Goal: Task Accomplishment & Management: Complete application form

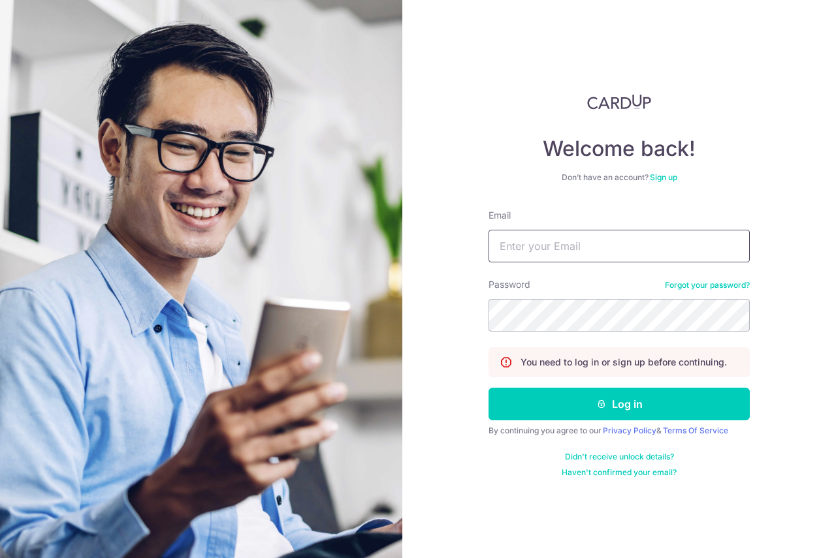
click at [569, 247] on input "Email" at bounding box center [618, 246] width 261 height 33
type input "p"
click at [573, 251] on input "Email" at bounding box center [618, 246] width 261 height 33
type input "p"
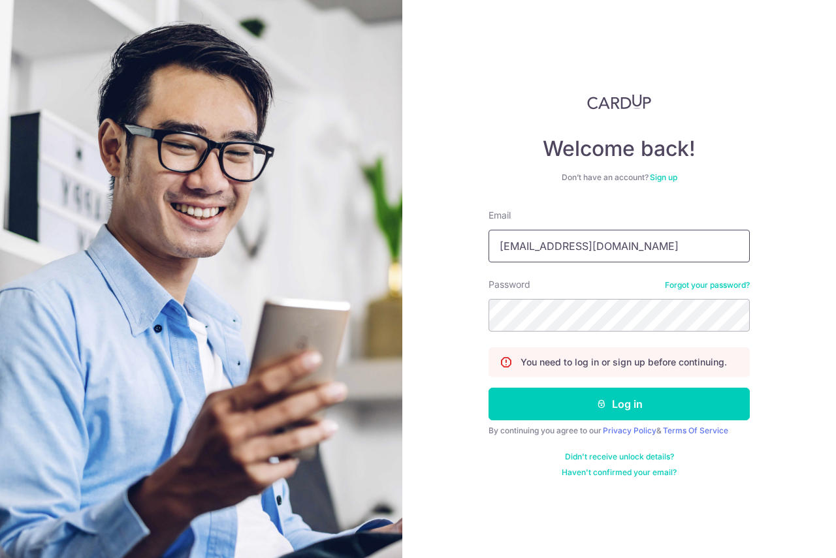
type input "[EMAIL_ADDRESS][DOMAIN_NAME]"
click at [488, 388] on button "Log in" at bounding box center [618, 404] width 261 height 33
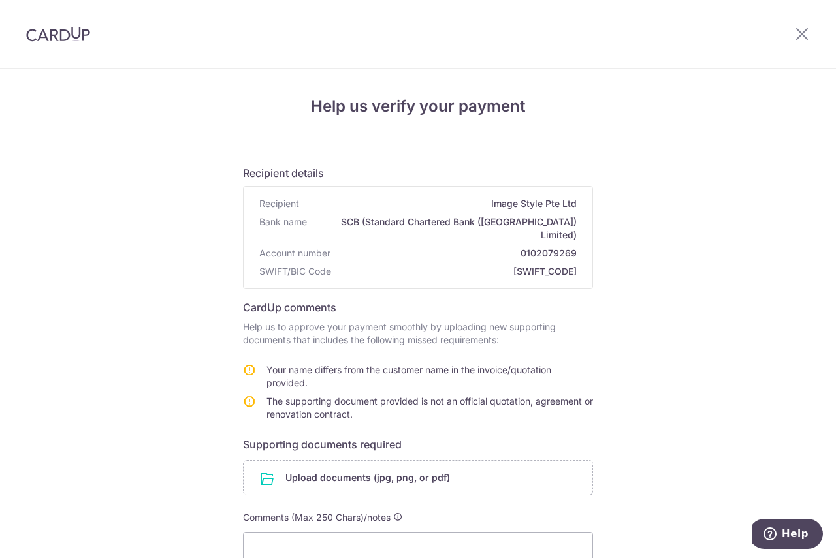
click at [165, 413] on div "Help us verify your payment Recipient details Recipient Image Style Pte Ltd Ban…" at bounding box center [418, 402] width 836 height 667
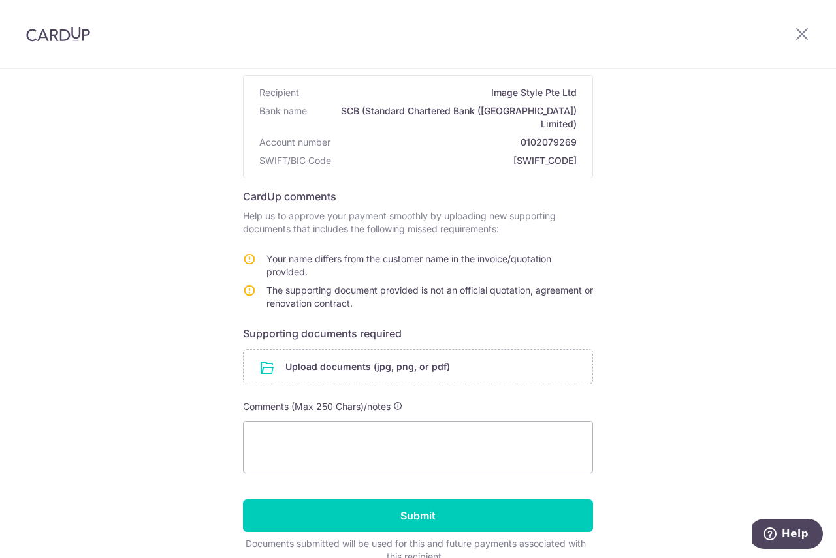
scroll to position [131, 0]
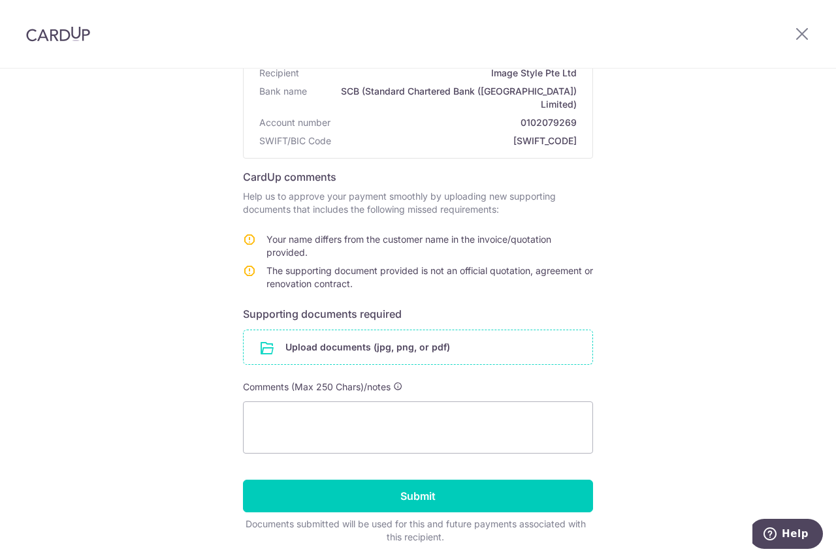
click at [369, 340] on input "file" at bounding box center [418, 347] width 349 height 34
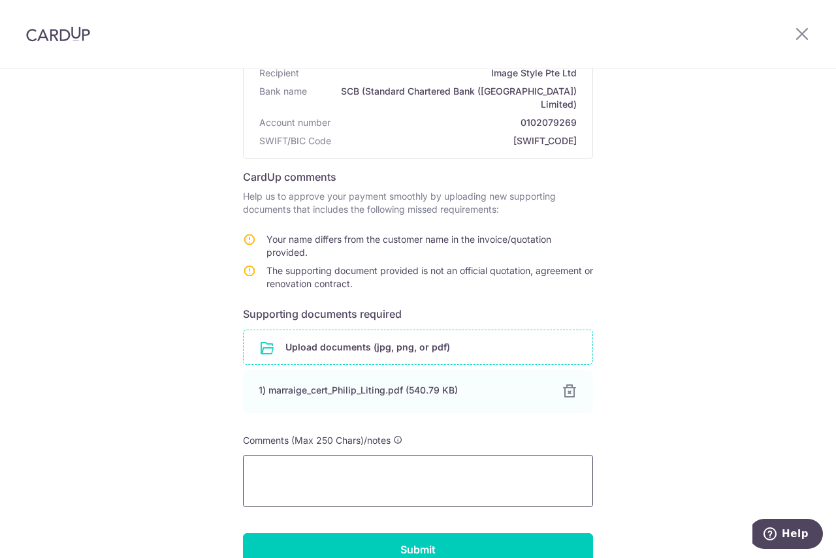
click at [312, 468] on textarea at bounding box center [418, 481] width 350 height 52
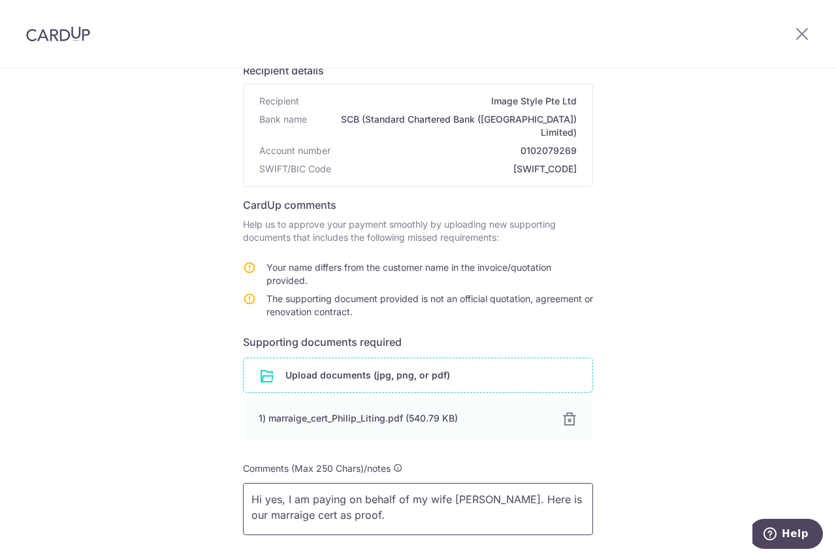
scroll to position [218, 0]
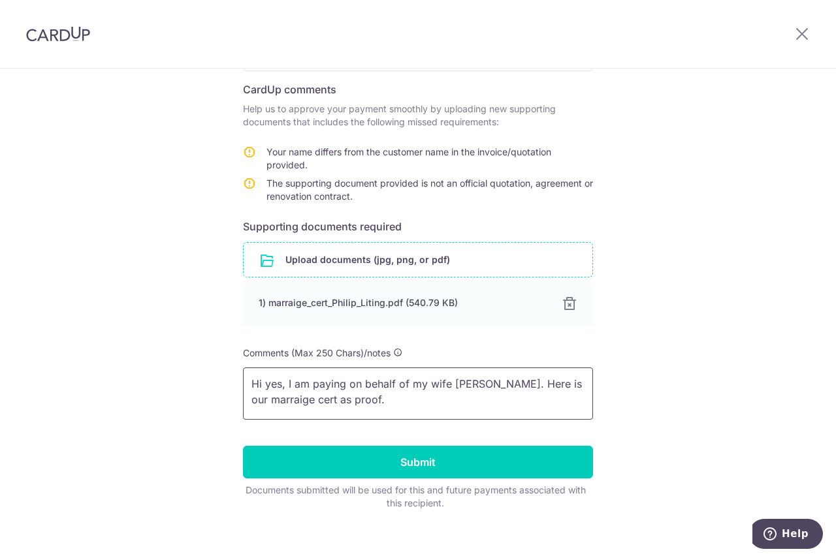
click at [447, 376] on textarea "Hi yes, I am paying on behalf of my wife Liting. Here is our marraige cert as p…" at bounding box center [418, 394] width 350 height 52
click at [454, 379] on textarea "Hi yes, I am paying on behalf of my wife Liting. Here is our marraige cert as p…" at bounding box center [418, 394] width 350 height 52
drag, startPoint x: 283, startPoint y: 374, endPoint x: 232, endPoint y: 374, distance: 50.3
click at [233, 374] on div "Help us verify your payment Recipient details Recipient Image Style Pte Ltd Ban…" at bounding box center [418, 210] width 836 height 721
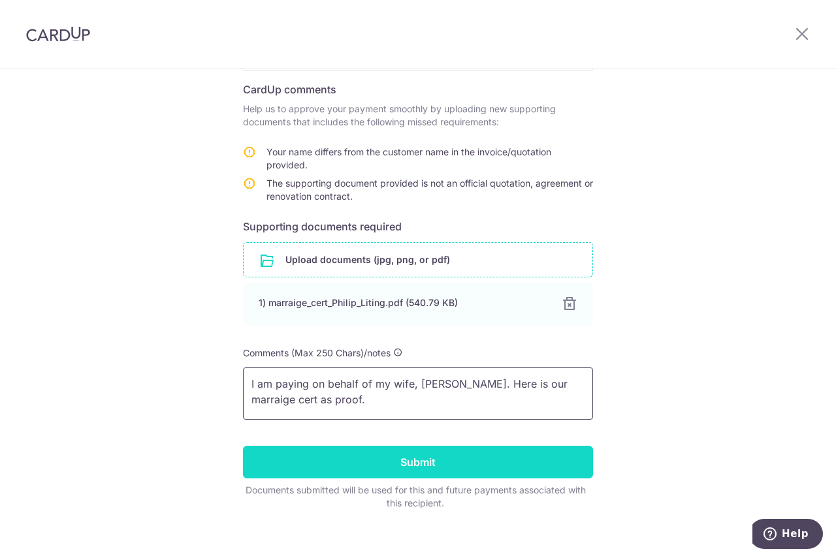
type textarea "I am paying on behalf of my wife, Liting. Here is our marraige cert as proof."
click at [427, 453] on input "Submit" at bounding box center [418, 462] width 350 height 33
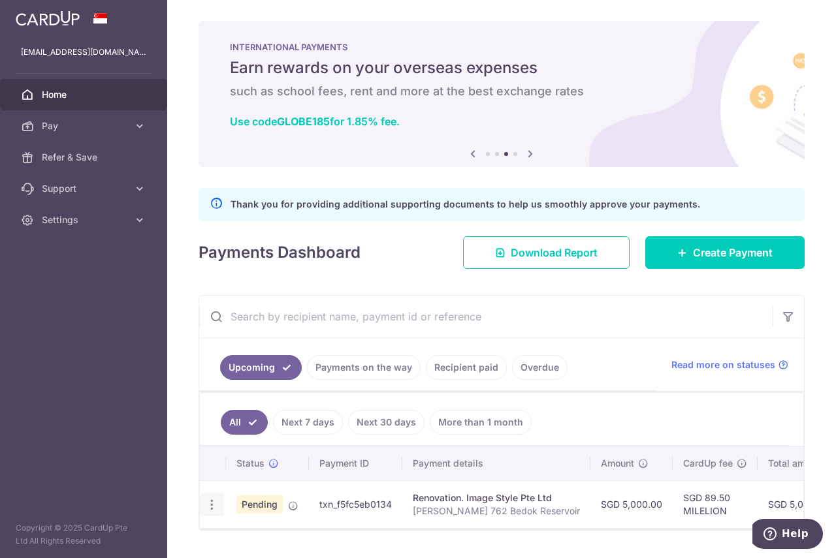
click at [214, 506] on icon "button" at bounding box center [212, 505] width 14 height 14
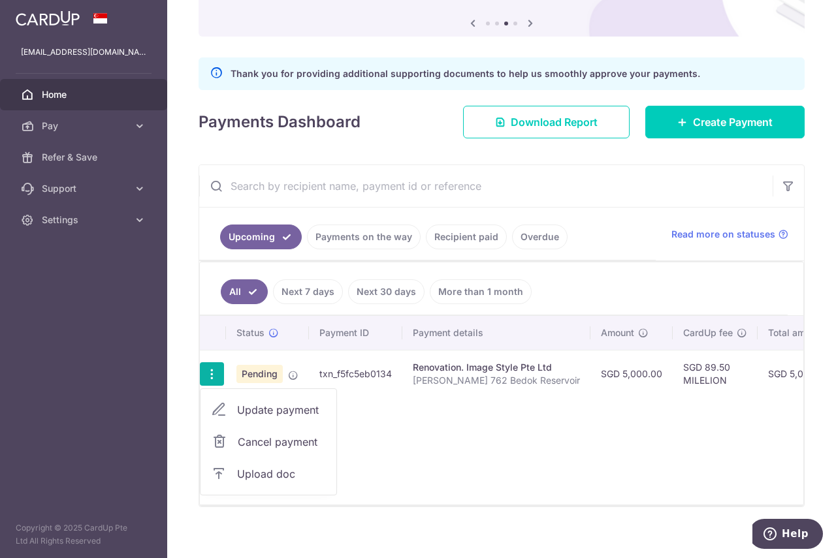
click at [275, 479] on span "Upload doc" at bounding box center [281, 474] width 89 height 16
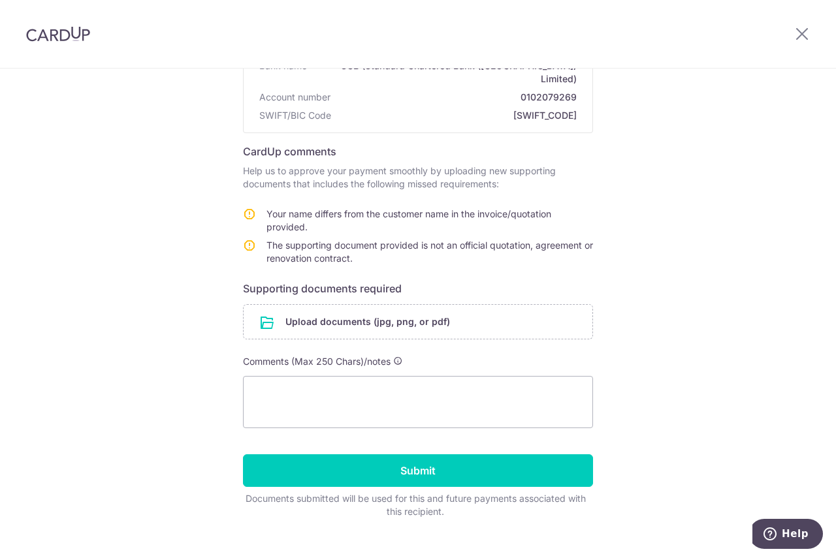
scroll to position [165, 0]
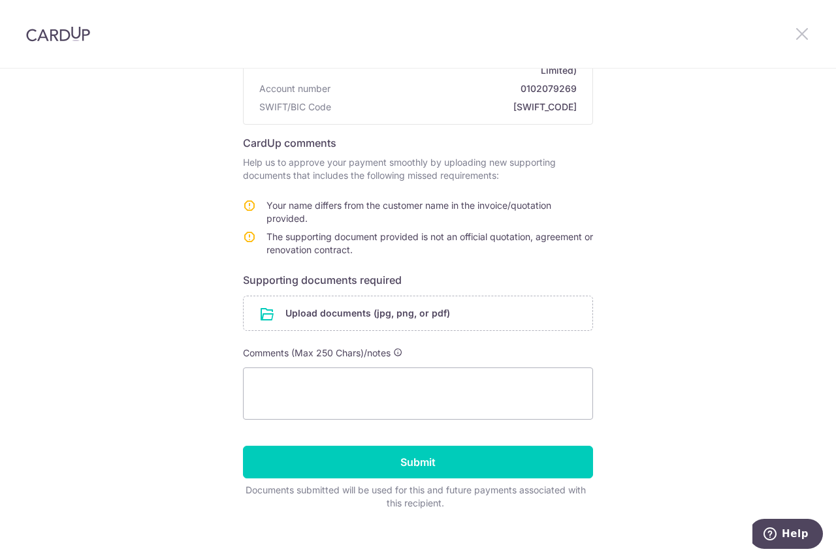
click at [808, 37] on icon at bounding box center [802, 33] width 16 height 16
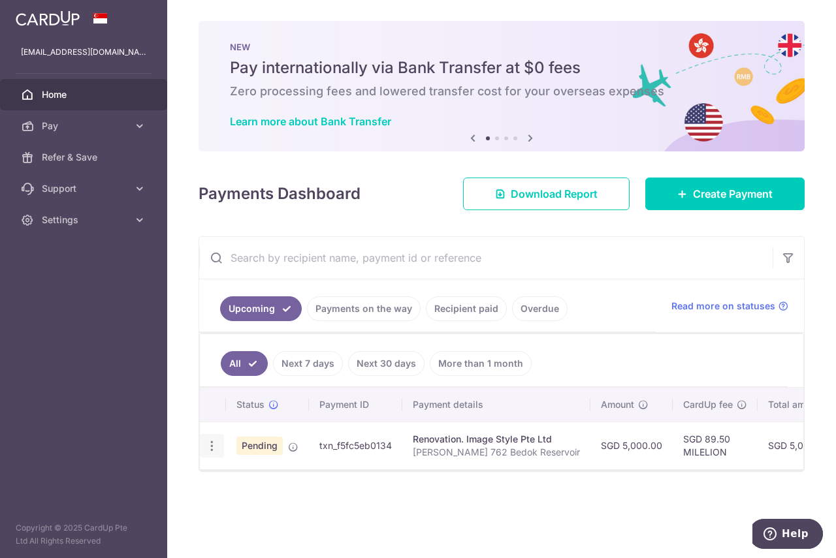
click at [217, 442] on icon "button" at bounding box center [212, 446] width 14 height 14
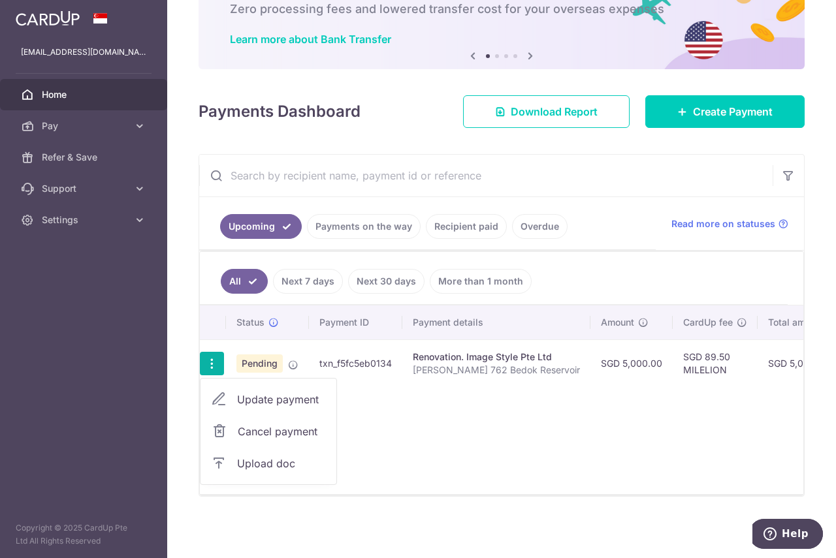
scroll to position [89, 0]
click at [285, 462] on span "Upload doc" at bounding box center [281, 464] width 89 height 16
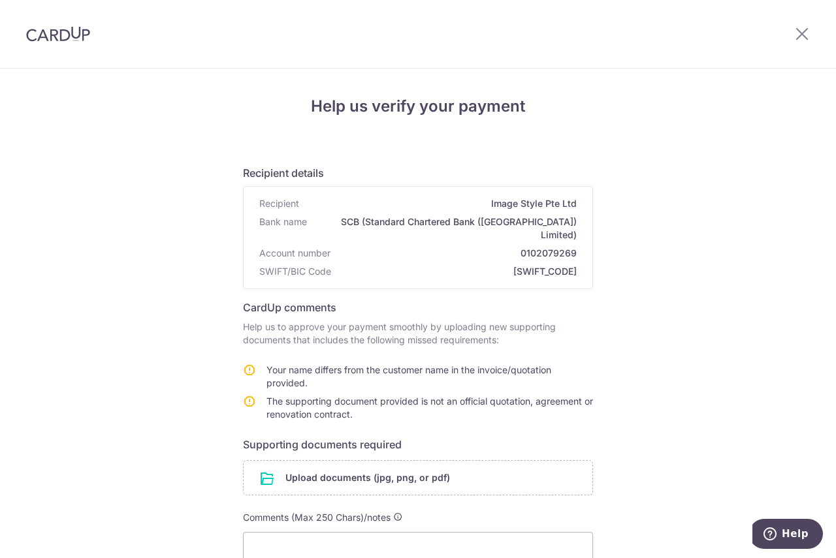
scroll to position [165, 0]
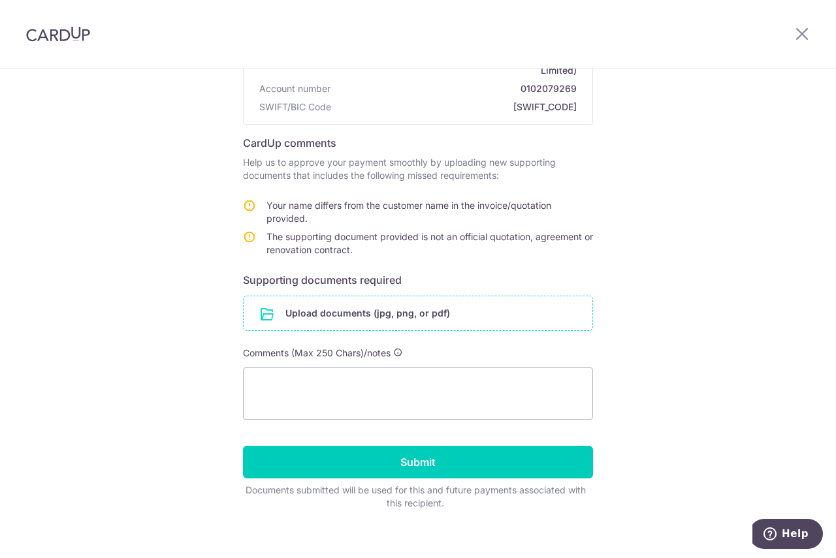
click at [410, 308] on input "file" at bounding box center [418, 313] width 349 height 34
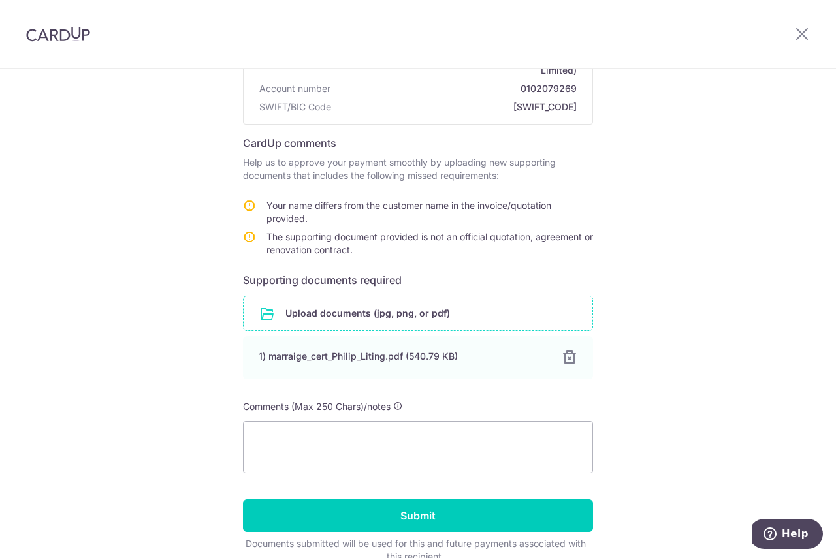
click at [426, 300] on input "file" at bounding box center [418, 313] width 349 height 34
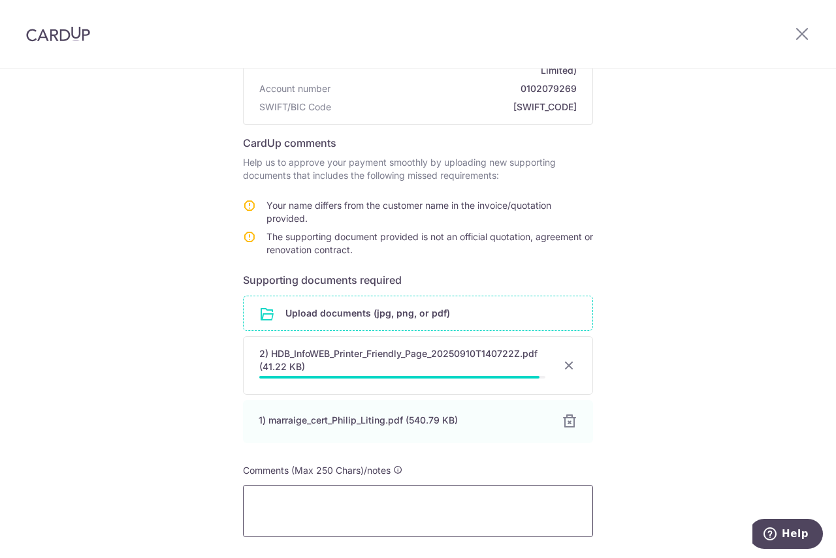
click at [328, 501] on textarea at bounding box center [418, 511] width 350 height 52
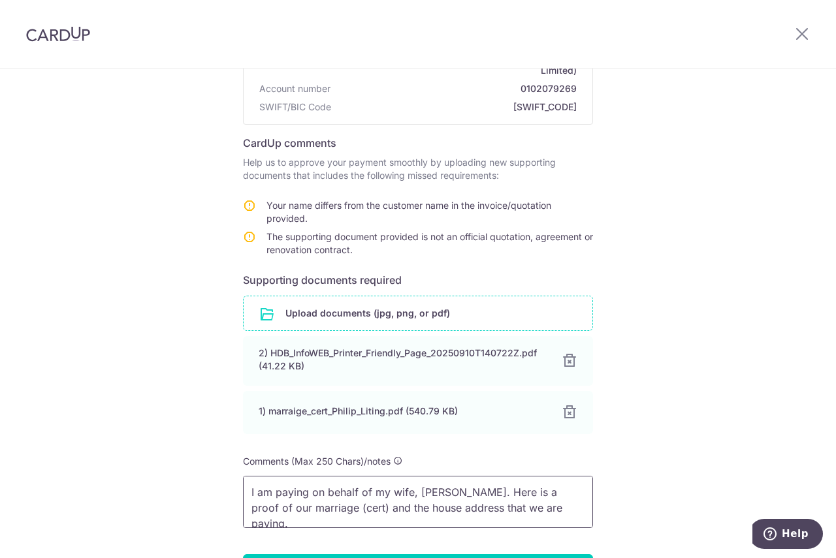
scroll to position [230, 0]
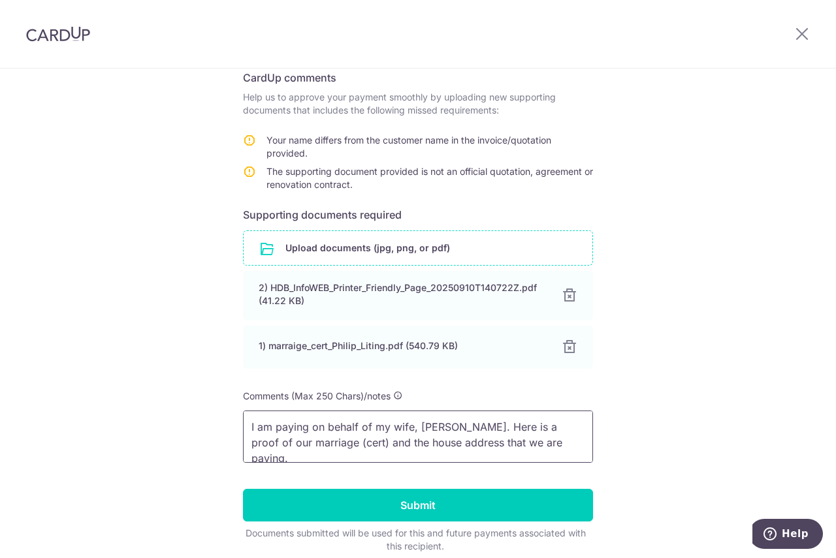
click at [501, 436] on textarea "I am paying on behalf of my wife, Liting. Here is a proof of our marriage (cert…" at bounding box center [418, 437] width 350 height 52
drag, startPoint x: 560, startPoint y: 436, endPoint x: 489, endPoint y: 423, distance: 72.2
click at [497, 433] on textarea "I am paying on behalf of my wife, Liting. Here is a proof of our marriage (cert…" at bounding box center [418, 437] width 350 height 52
click at [495, 413] on textarea "I am paying on behalf of my wife, Liting. Here is a proof of our marriage (cert…" at bounding box center [418, 437] width 350 height 52
click at [298, 436] on textarea "I am paying on behalf of my wife, Liting. Here is proof of our marriage (cert) …" at bounding box center [418, 437] width 350 height 52
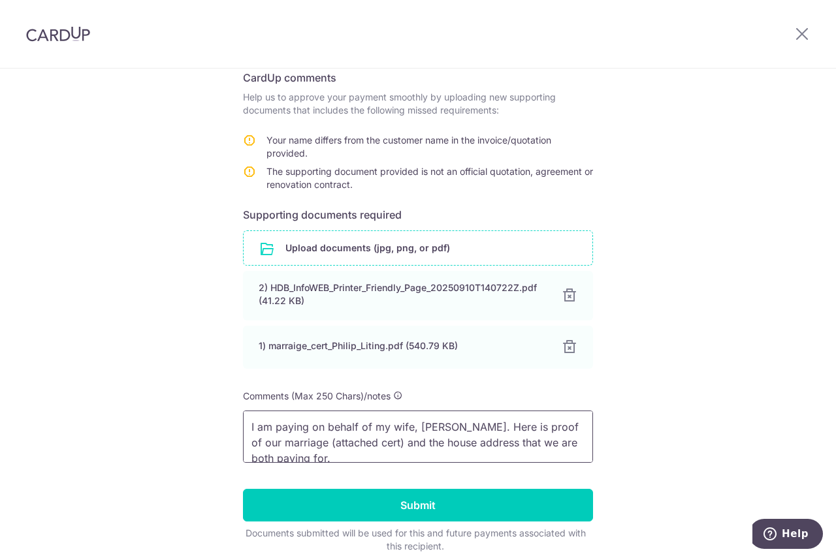
click at [323, 444] on textarea "I am paying on behalf of my wife, Liting. Here is proof of our marriage (attach…" at bounding box center [418, 437] width 350 height 52
type textarea "I am paying on behalf of my wife, Liting. Here is proof of our marriage (attach…"
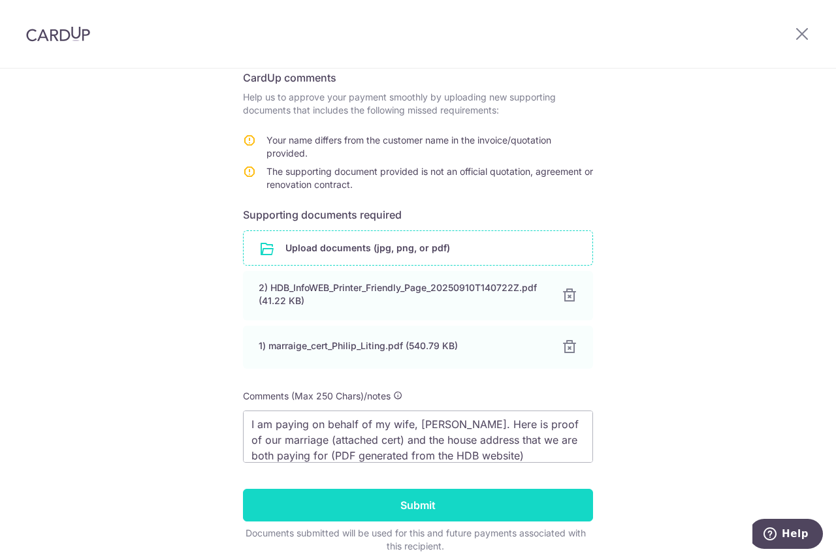
click at [466, 500] on input "Submit" at bounding box center [418, 505] width 350 height 33
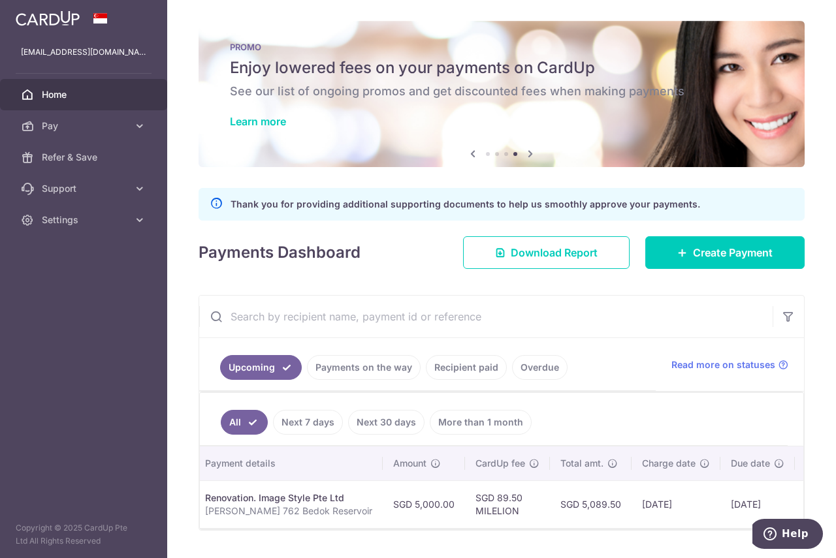
scroll to position [0, 273]
